Goal: Task Accomplishment & Management: Use online tool/utility

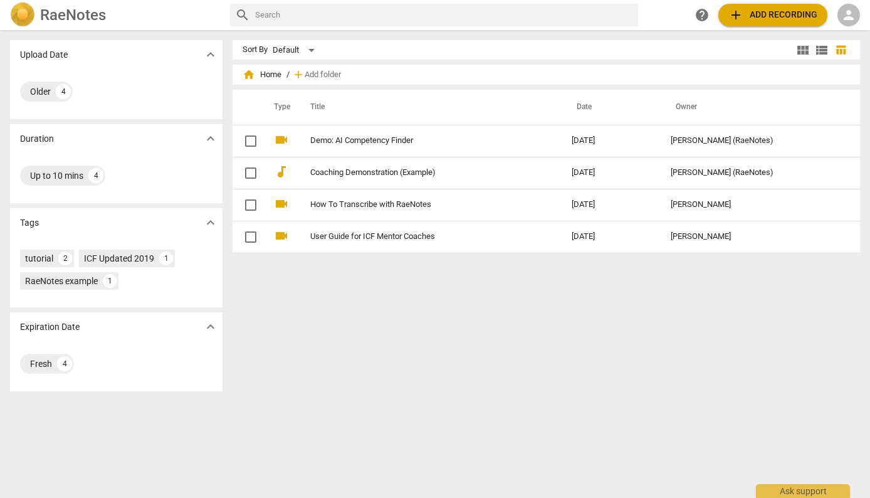
click at [745, 20] on span "add Add recording" at bounding box center [772, 15] width 89 height 15
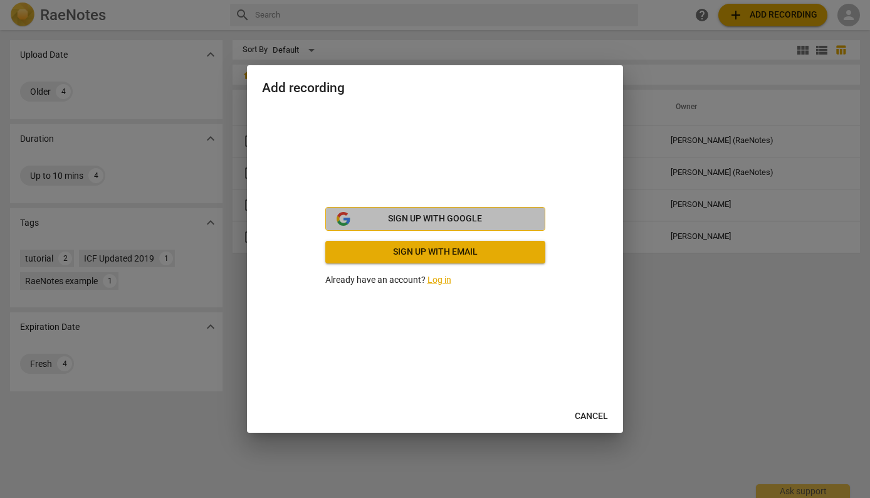
click at [452, 222] on span "Sign up with Google" at bounding box center [435, 218] width 94 height 13
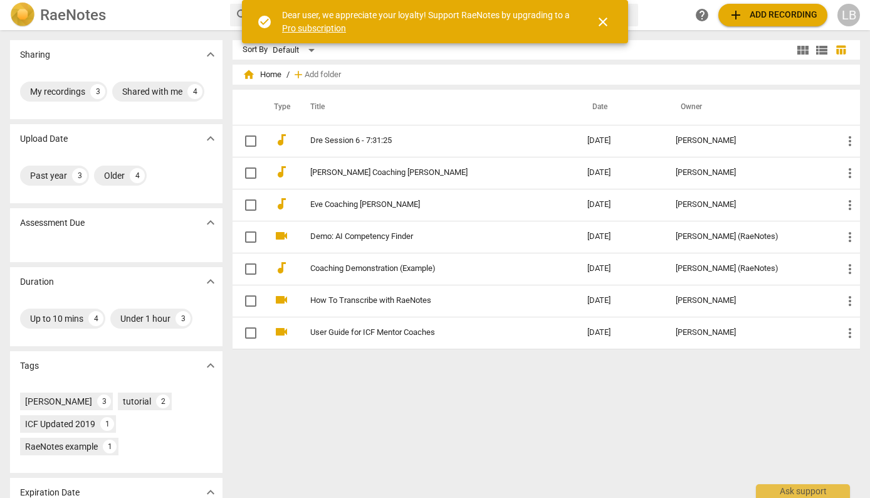
click at [591, 409] on div "Sort By Default view_module view_list table_chart home Home / add Add folder Ty…" at bounding box center [550, 263] width 637 height 447
click at [766, 18] on span "add Add recording" at bounding box center [772, 15] width 89 height 15
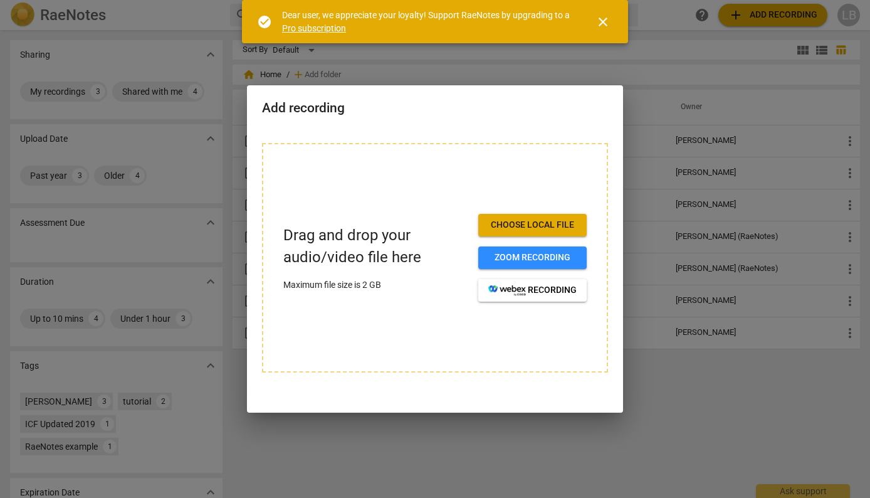
click at [504, 223] on span "Choose local file" at bounding box center [532, 225] width 88 height 13
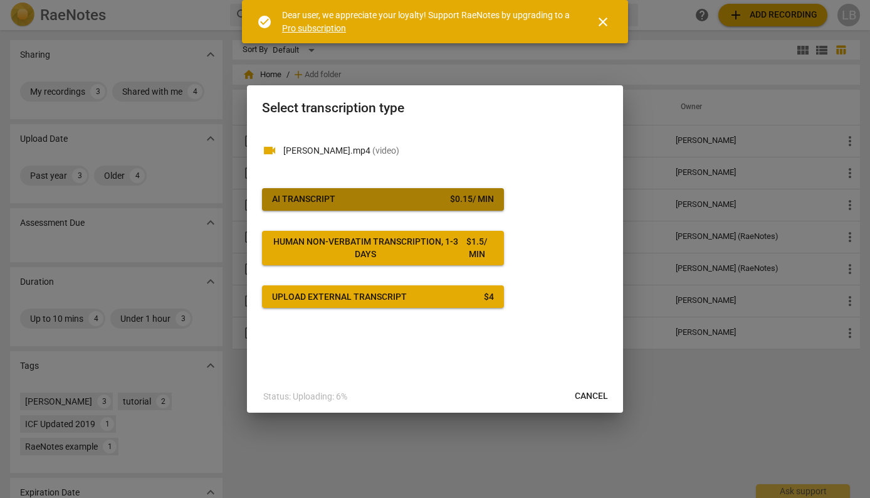
click at [405, 199] on span "AI Transcript $ 0.15 / min" at bounding box center [383, 199] width 222 height 13
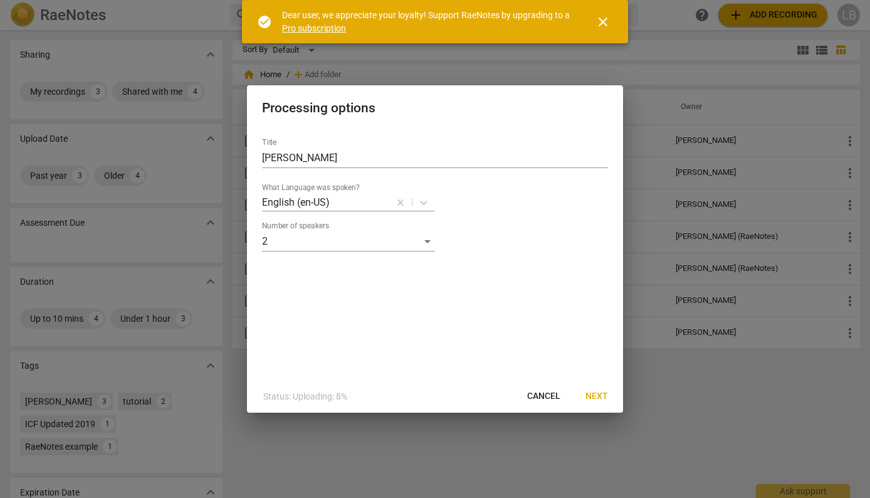
click at [605, 394] on span "Next" at bounding box center [596, 396] width 23 height 13
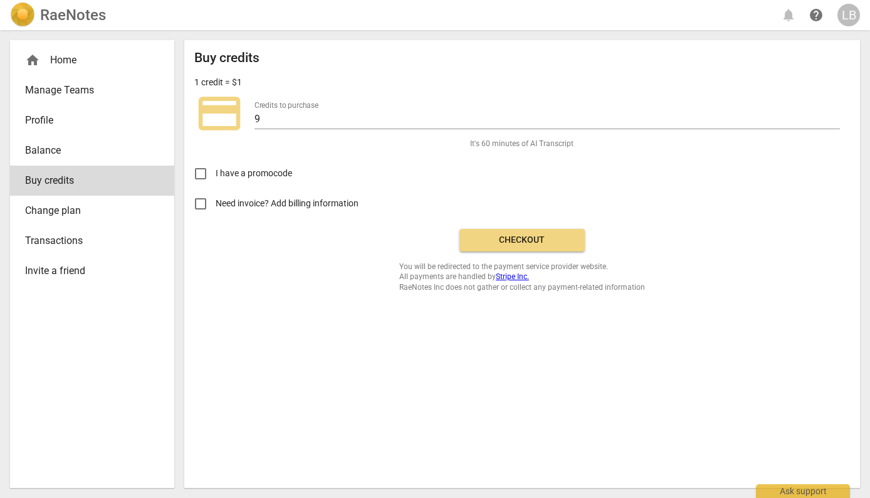
click at [515, 241] on span "Checkout" at bounding box center [521, 240] width 105 height 13
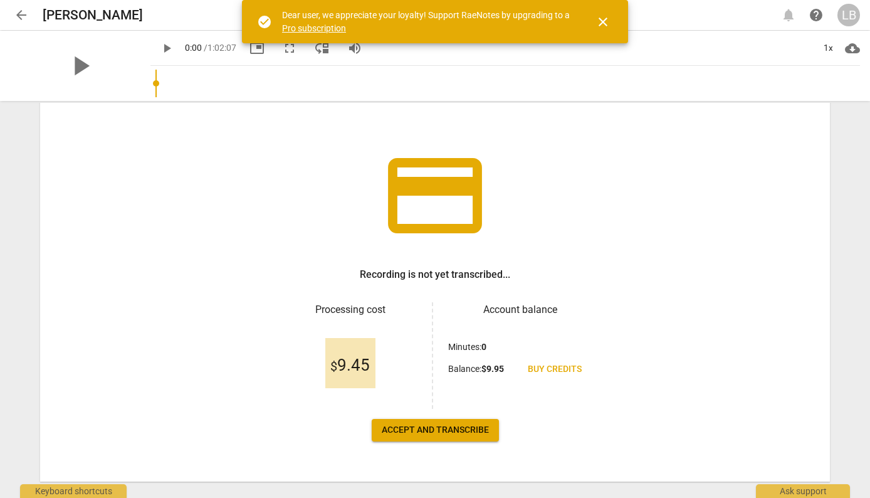
scroll to position [68, 0]
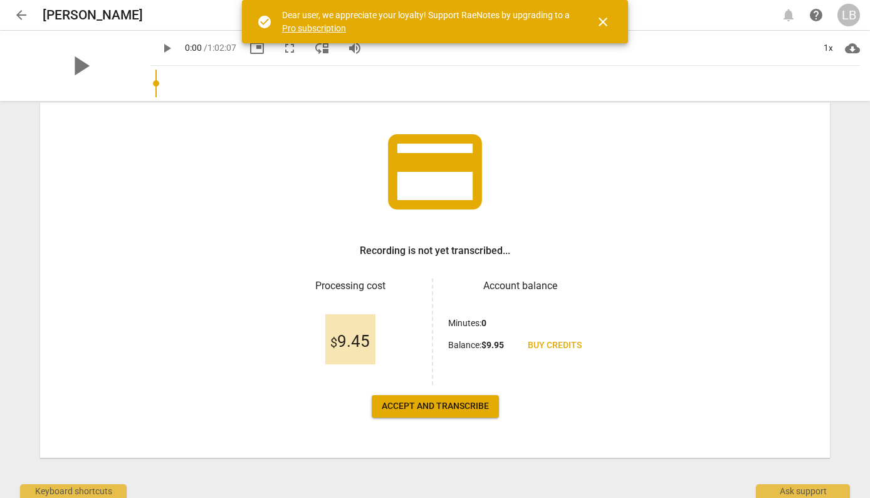
click at [407, 410] on span "Accept and transcribe" at bounding box center [435, 406] width 107 height 13
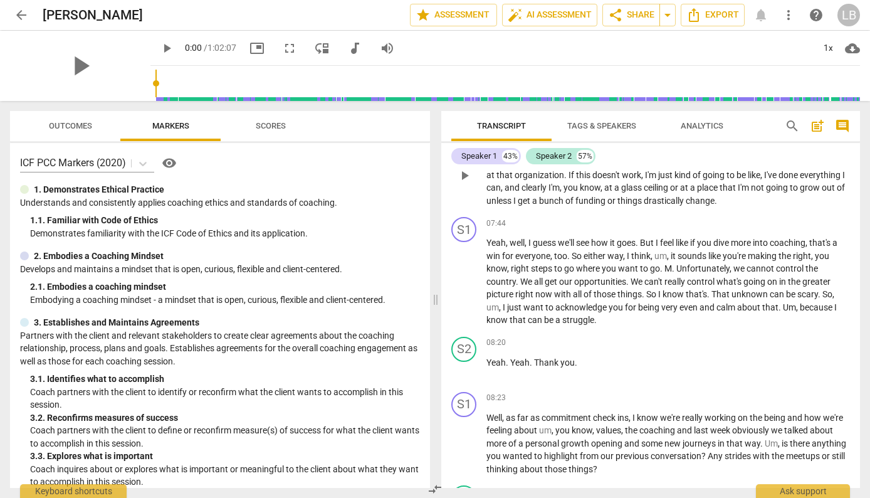
scroll to position [1590, 0]
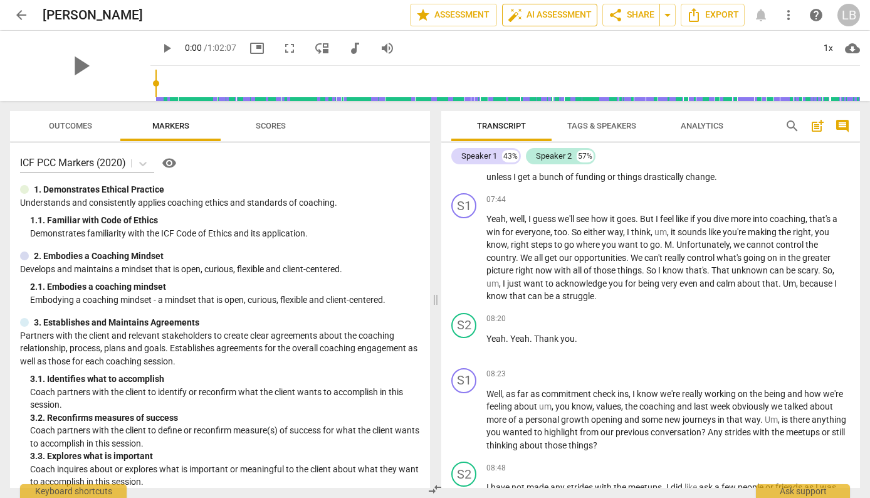
click at [565, 21] on span "auto_fix_high AI Assessment" at bounding box center [550, 15] width 84 height 15
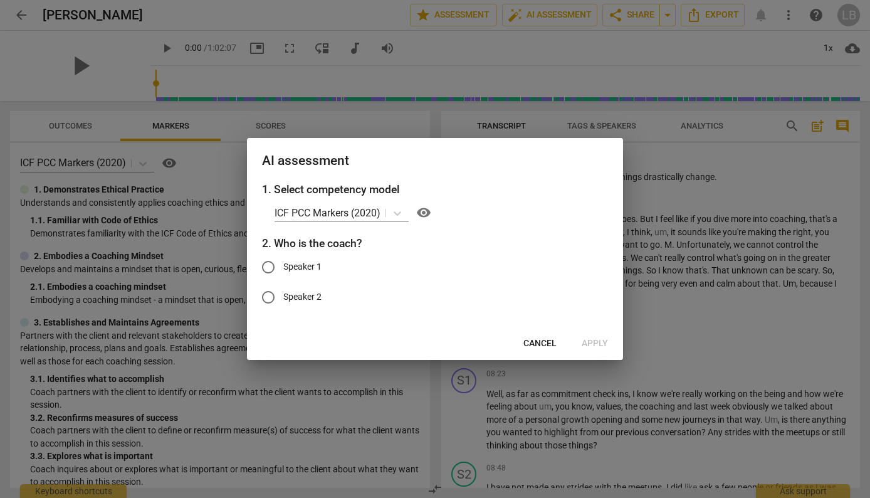
click at [308, 274] on label "Speaker 1" at bounding box center [425, 267] width 345 height 30
click at [283, 274] on input "Speaker 1" at bounding box center [268, 267] width 30 height 30
radio input "true"
click at [399, 216] on icon at bounding box center [397, 213] width 13 height 13
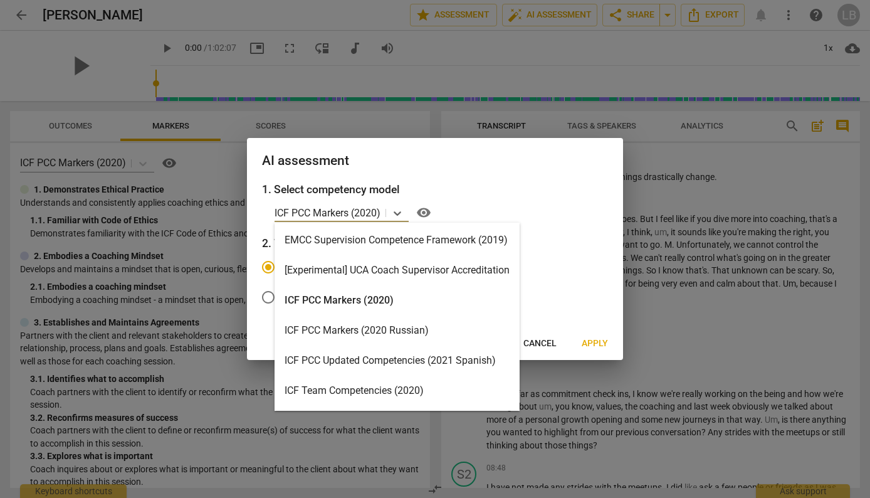
click at [383, 298] on div "ICF PCC Markers (2020)" at bounding box center [396, 300] width 245 height 30
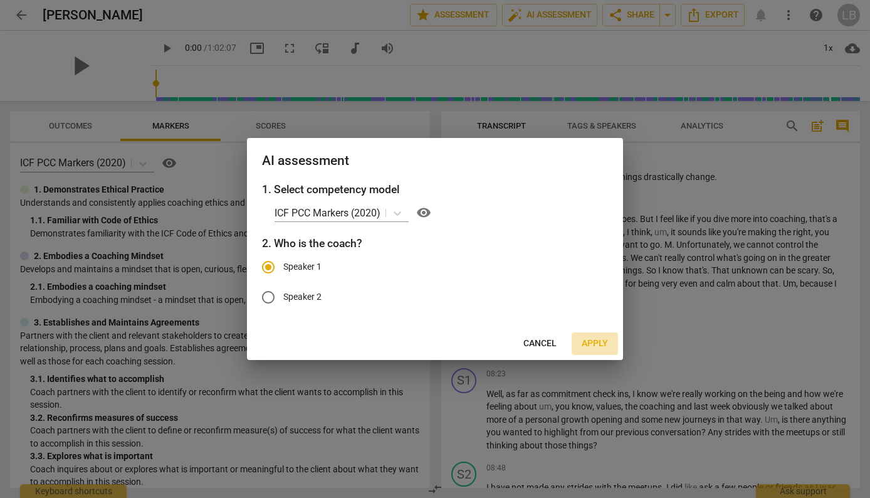
click at [591, 344] on span "Apply" at bounding box center [594, 343] width 26 height 13
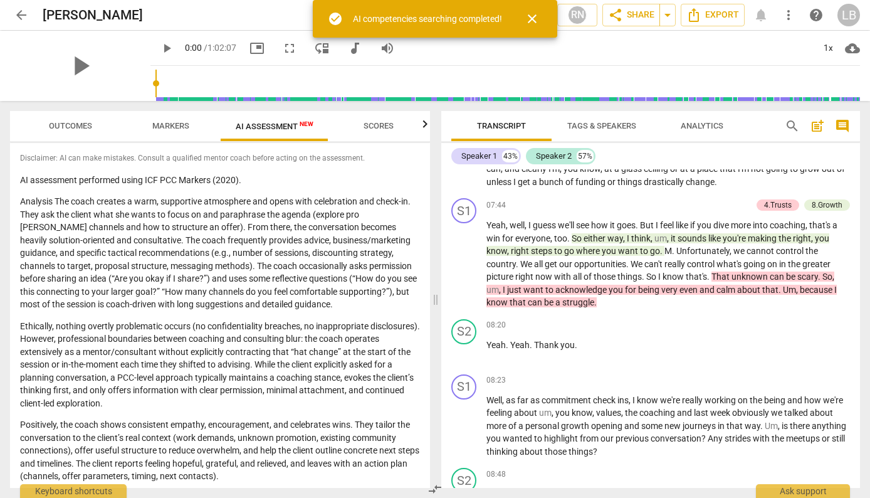
scroll to position [1595, 0]
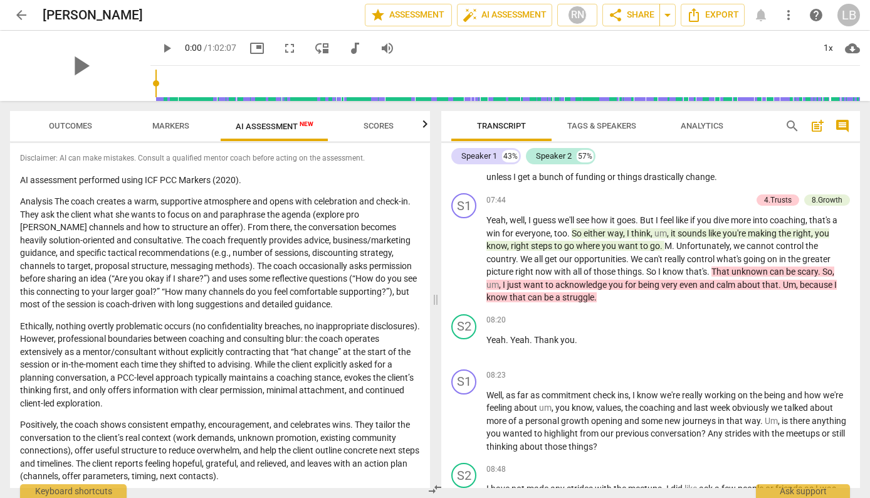
click at [194, 133] on span "Markers" at bounding box center [170, 126] width 67 height 17
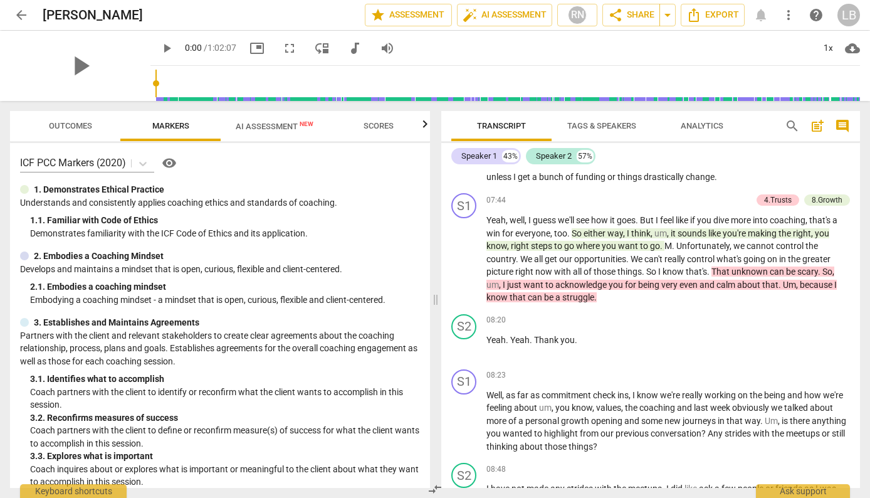
click at [227, 132] on span "AI Assessment New" at bounding box center [275, 126] width 108 height 19
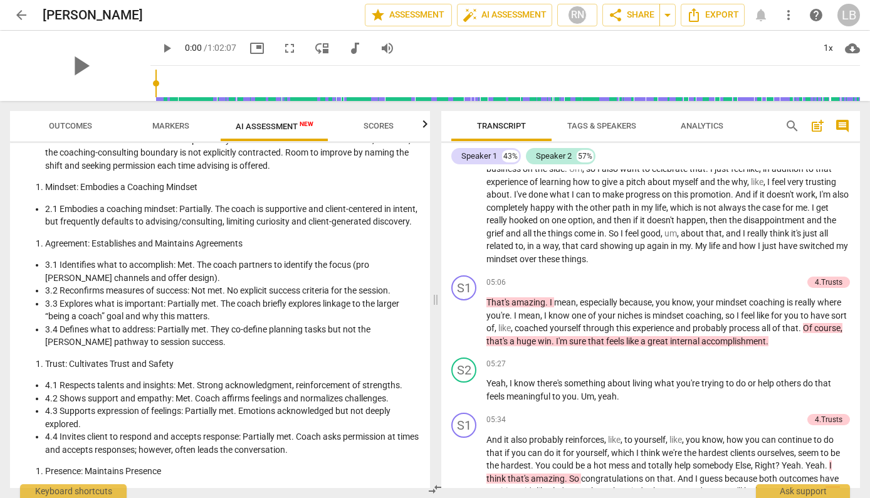
scroll to position [635, 0]
